Goal: Find specific page/section: Find specific page/section

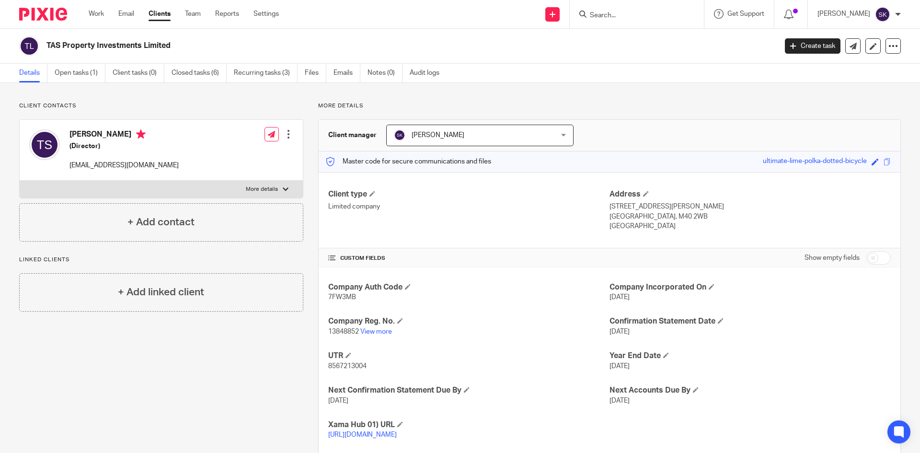
click at [623, 6] on div at bounding box center [637, 14] width 134 height 28
click at [623, 13] on input "Search" at bounding box center [632, 15] width 86 height 9
click at [623, 14] on input "Search" at bounding box center [632, 15] width 86 height 9
type input "ns"
click at [667, 40] on link at bounding box center [648, 37] width 123 height 14
